Goal: Task Accomplishment & Management: Manage account settings

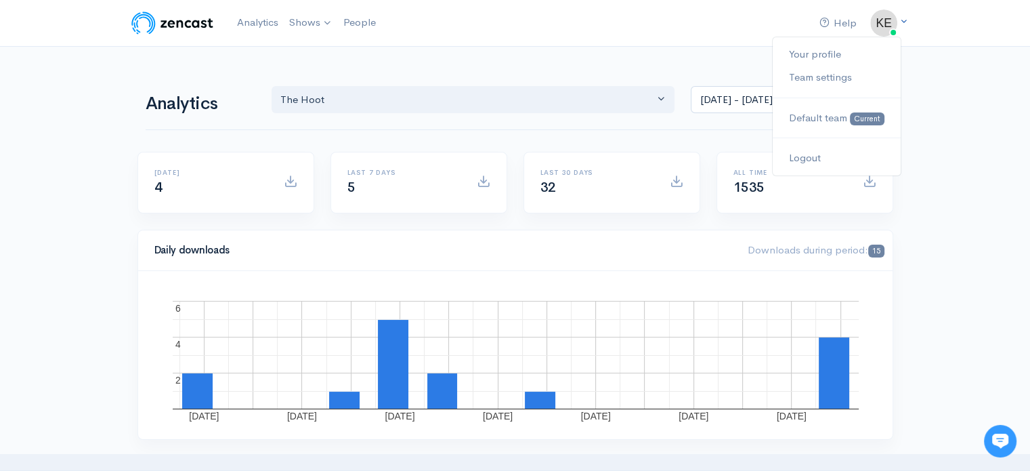
click at [902, 17] on icon at bounding box center [903, 21] width 9 height 9
click at [200, 20] on img at bounding box center [172, 22] width 86 height 27
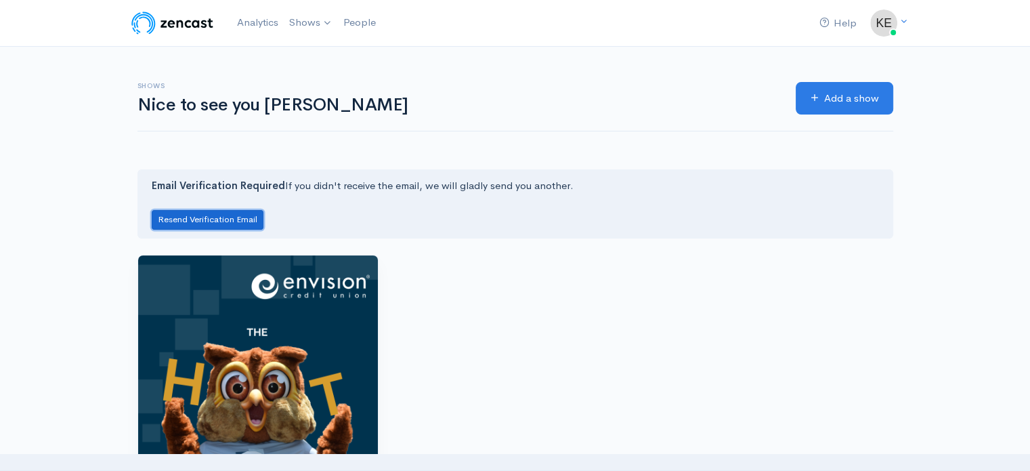
click at [225, 217] on button "Resend Verification Email" at bounding box center [208, 220] width 112 height 20
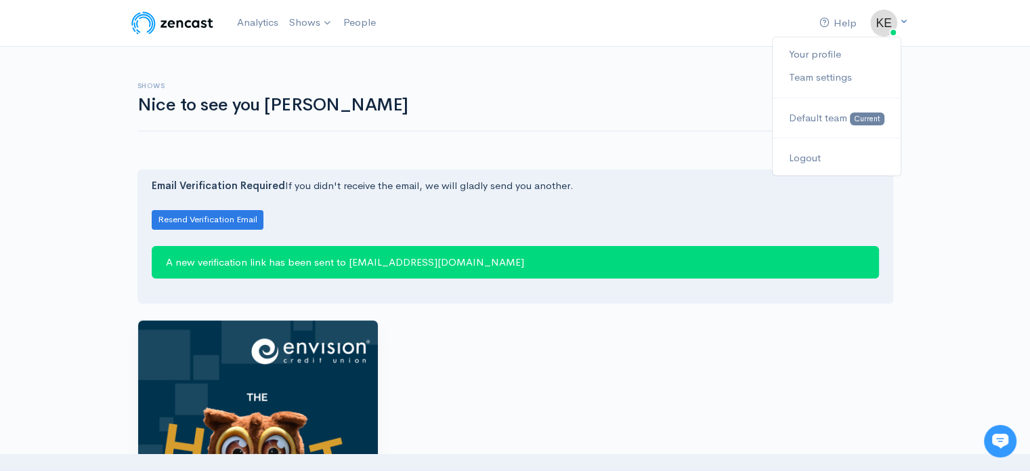
click at [901, 22] on icon at bounding box center [903, 21] width 9 height 9
click at [814, 62] on link "Your profile" at bounding box center [836, 55] width 127 height 24
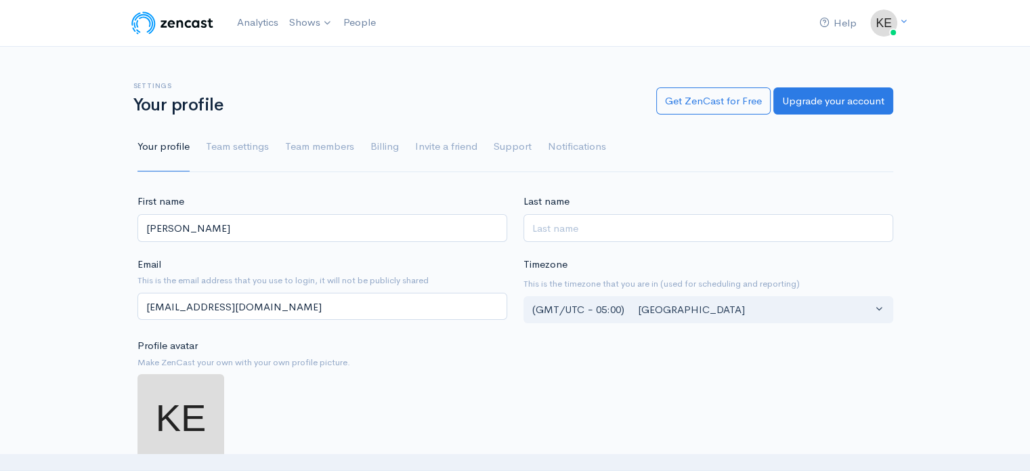
click at [408, 144] on ul "Your profile Team settings Team members Billing Invite a friend Support Notific…" at bounding box center [515, 147] width 756 height 49
click at [381, 144] on link "Billing" at bounding box center [384, 147] width 28 height 49
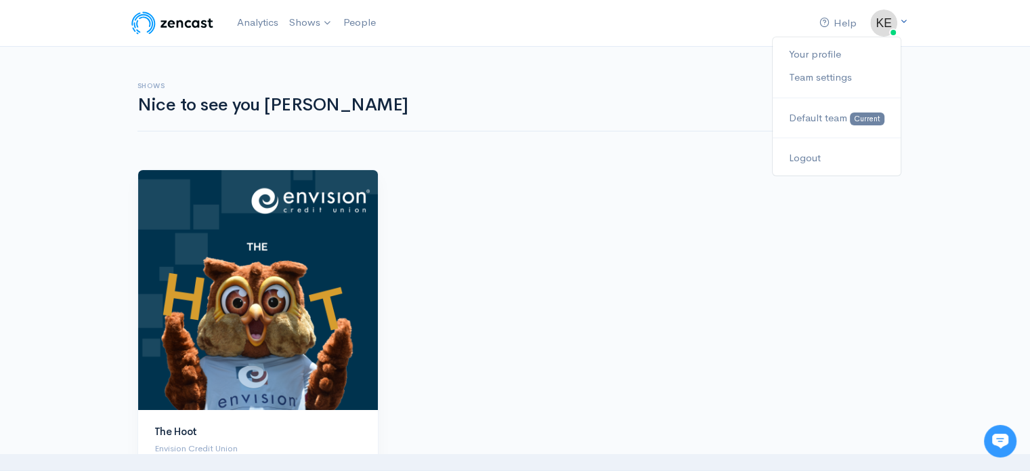
click at [905, 18] on icon at bounding box center [903, 21] width 9 height 9
click at [840, 21] on link "Help" at bounding box center [838, 23] width 48 height 29
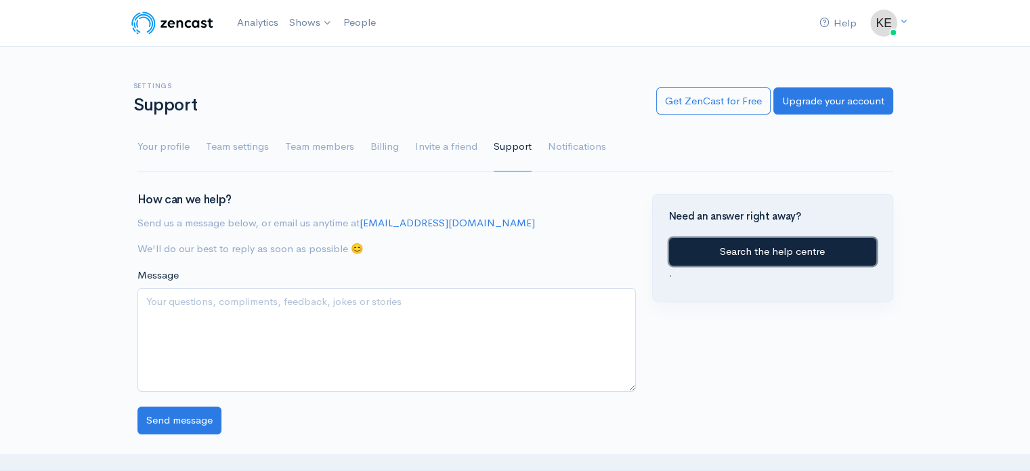
click at [811, 243] on link "Search the help centre" at bounding box center [772, 252] width 207 height 28
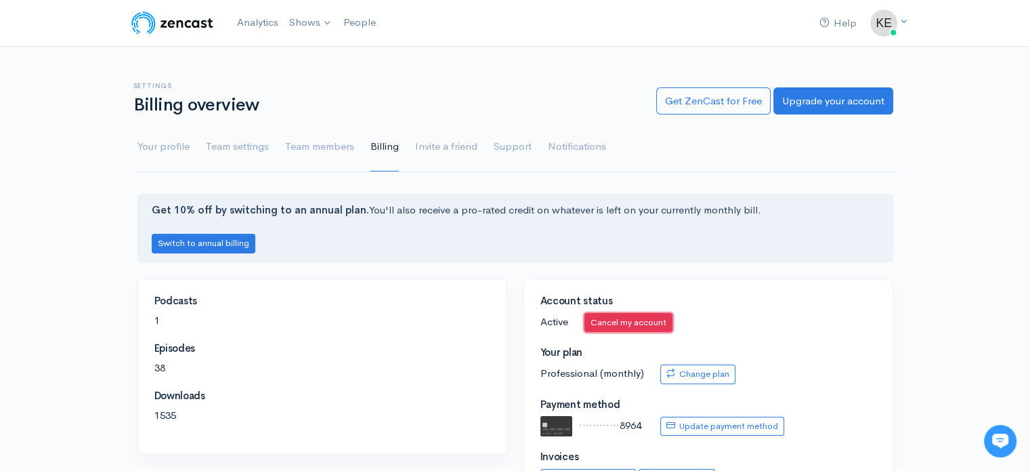
click at [647, 323] on link "Cancel my account" at bounding box center [628, 323] width 88 height 20
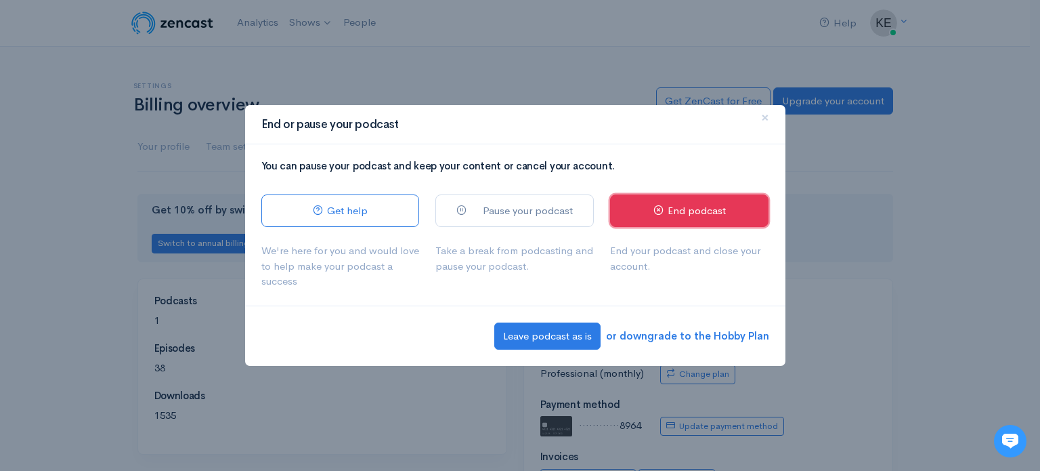
click at [650, 222] on link "End podcast" at bounding box center [689, 210] width 158 height 33
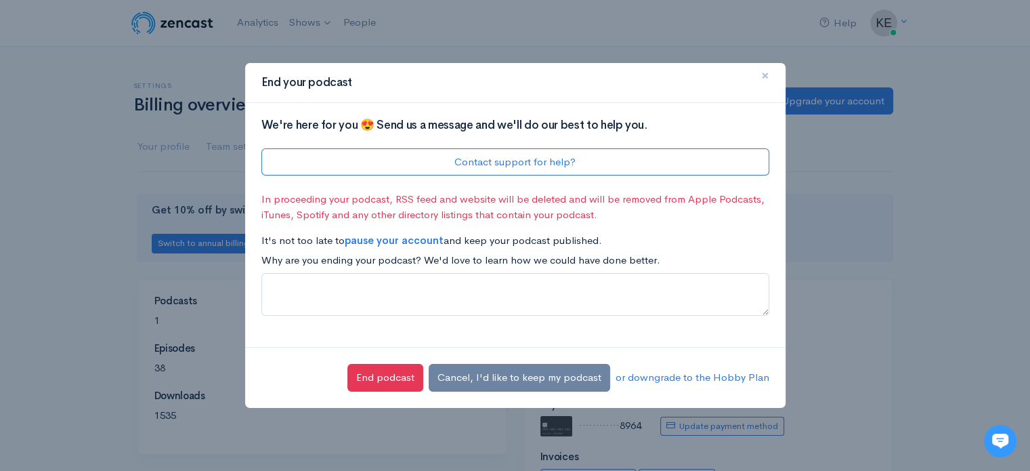
click at [771, 67] on button "×" at bounding box center [765, 76] width 41 height 37
